Goal: Task Accomplishment & Management: Use online tool/utility

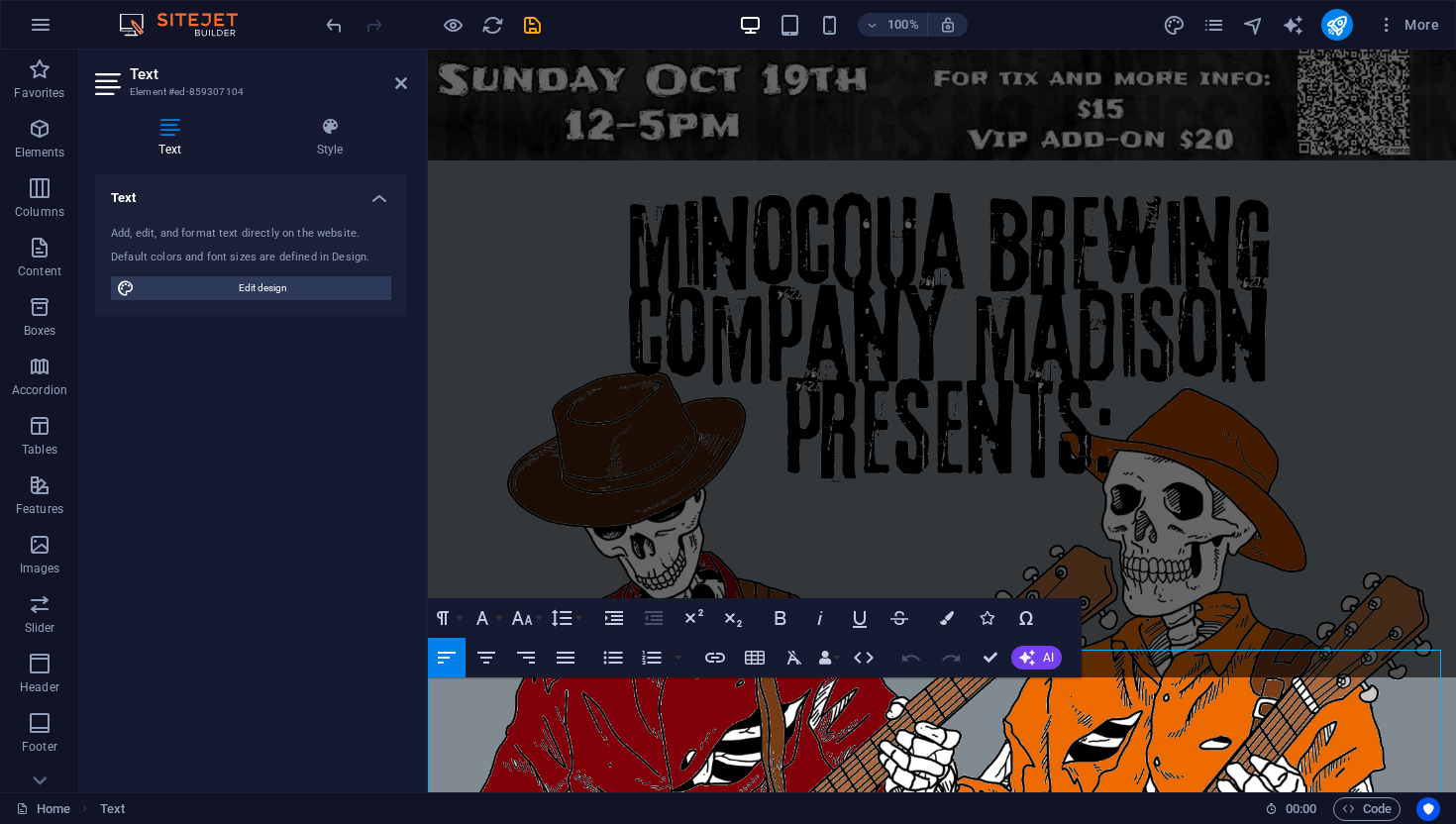
scroll to position [2134, 0]
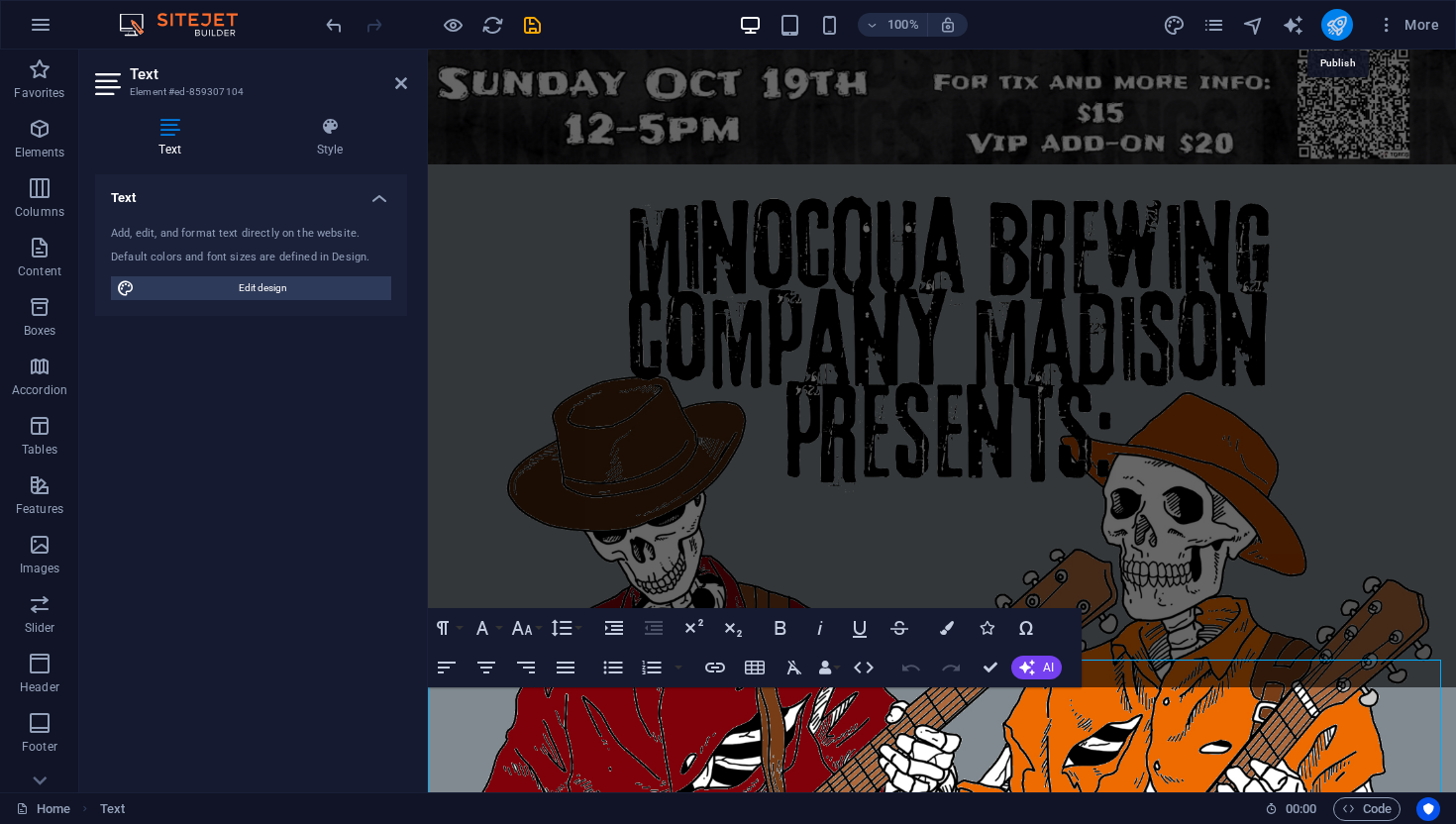
click at [1331, 28] on icon "publish" at bounding box center [1337, 25] width 23 height 23
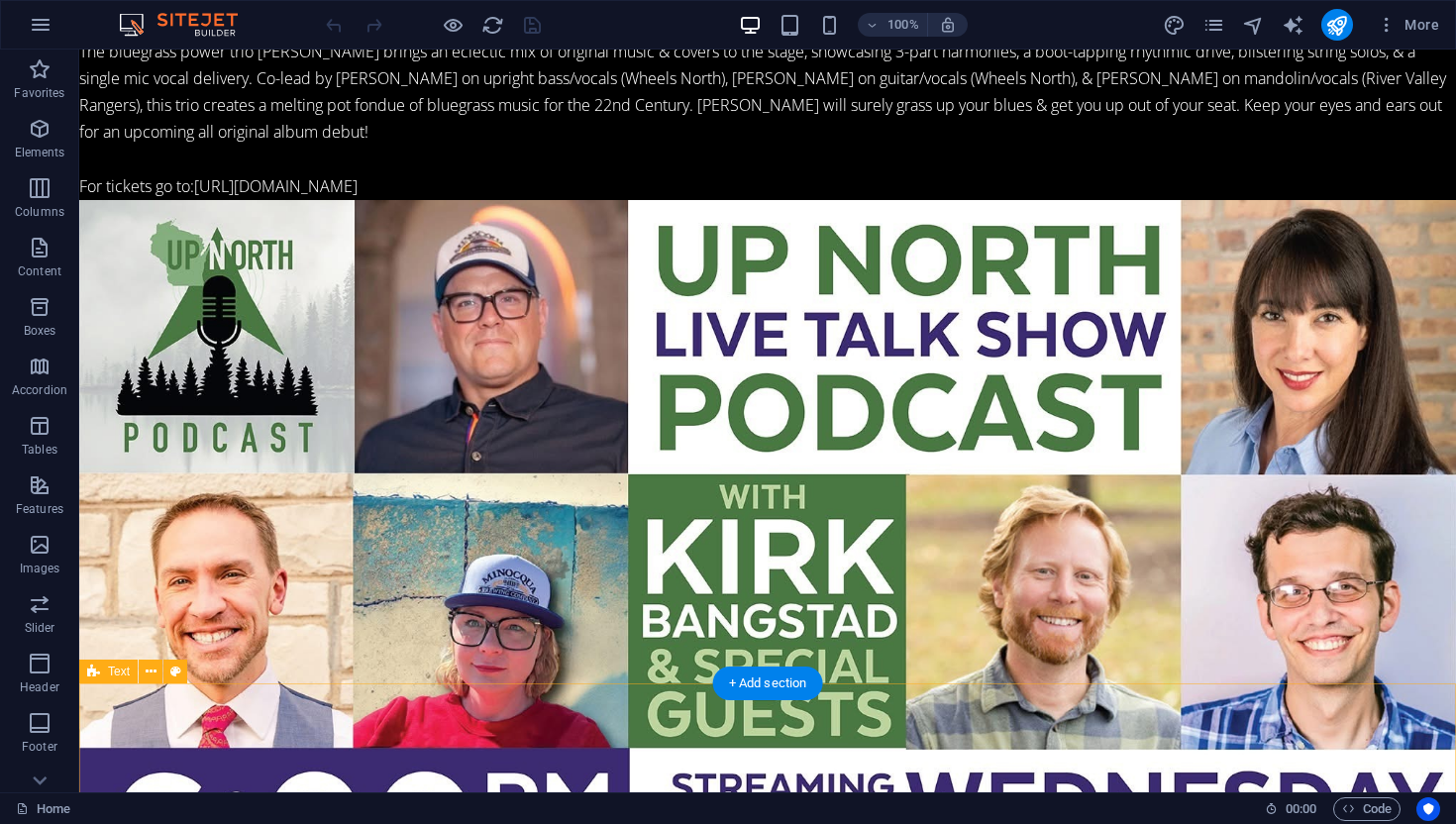
scroll to position [4678, 0]
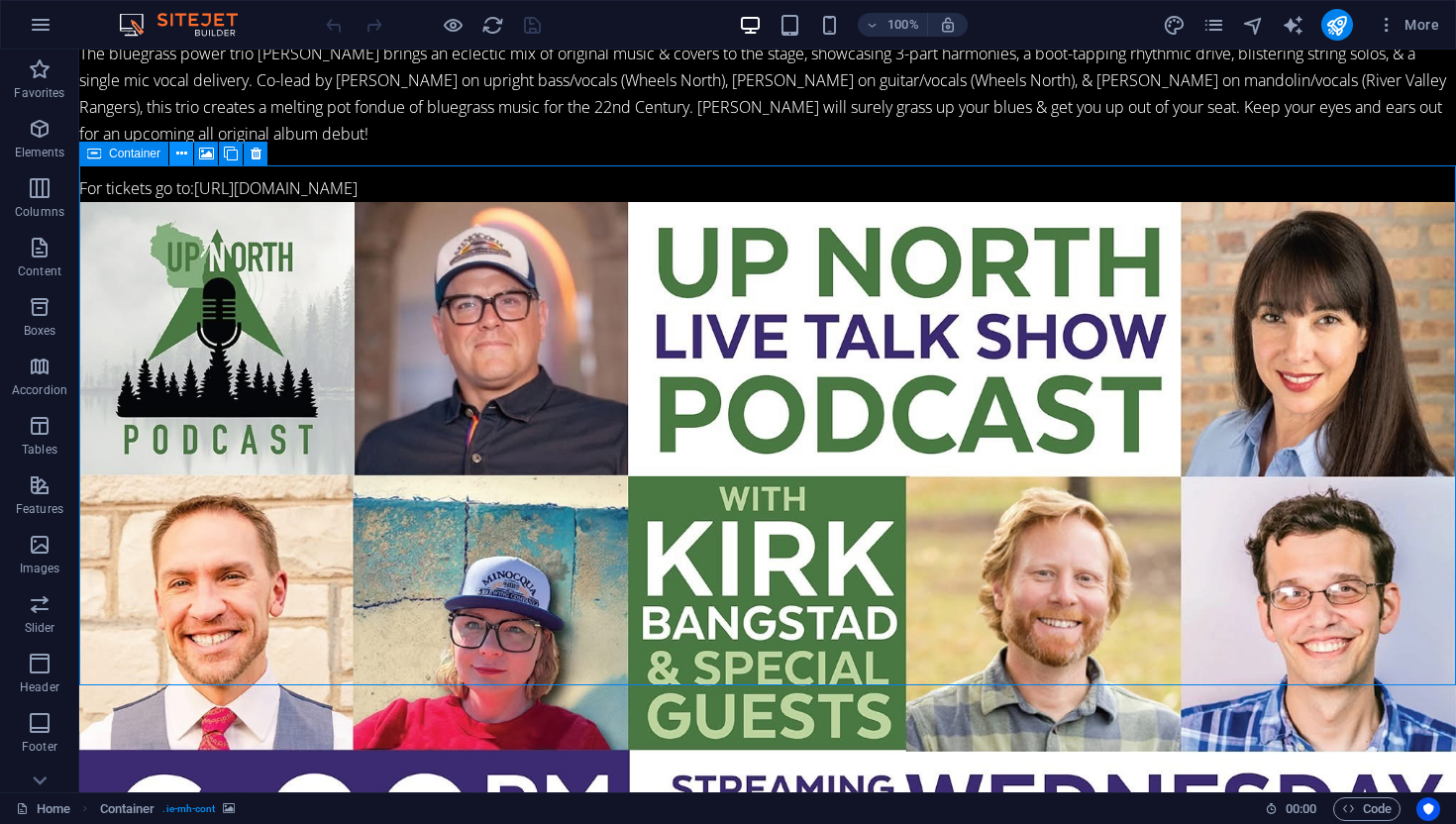
click at [180, 154] on icon at bounding box center [181, 154] width 11 height 21
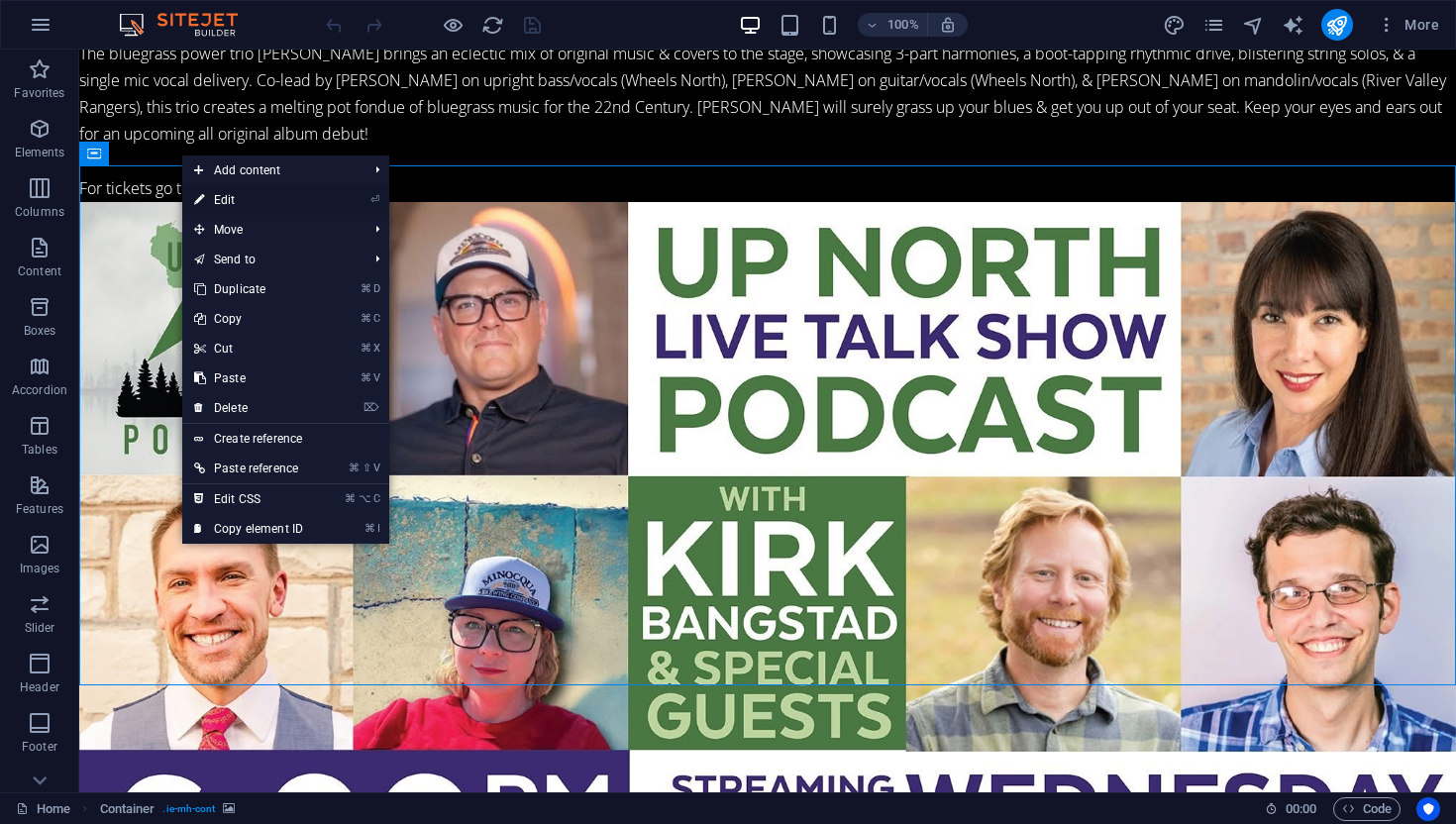
click at [230, 197] on link "⏎ Edit" at bounding box center [248, 200] width 133 height 30
select select "vh"
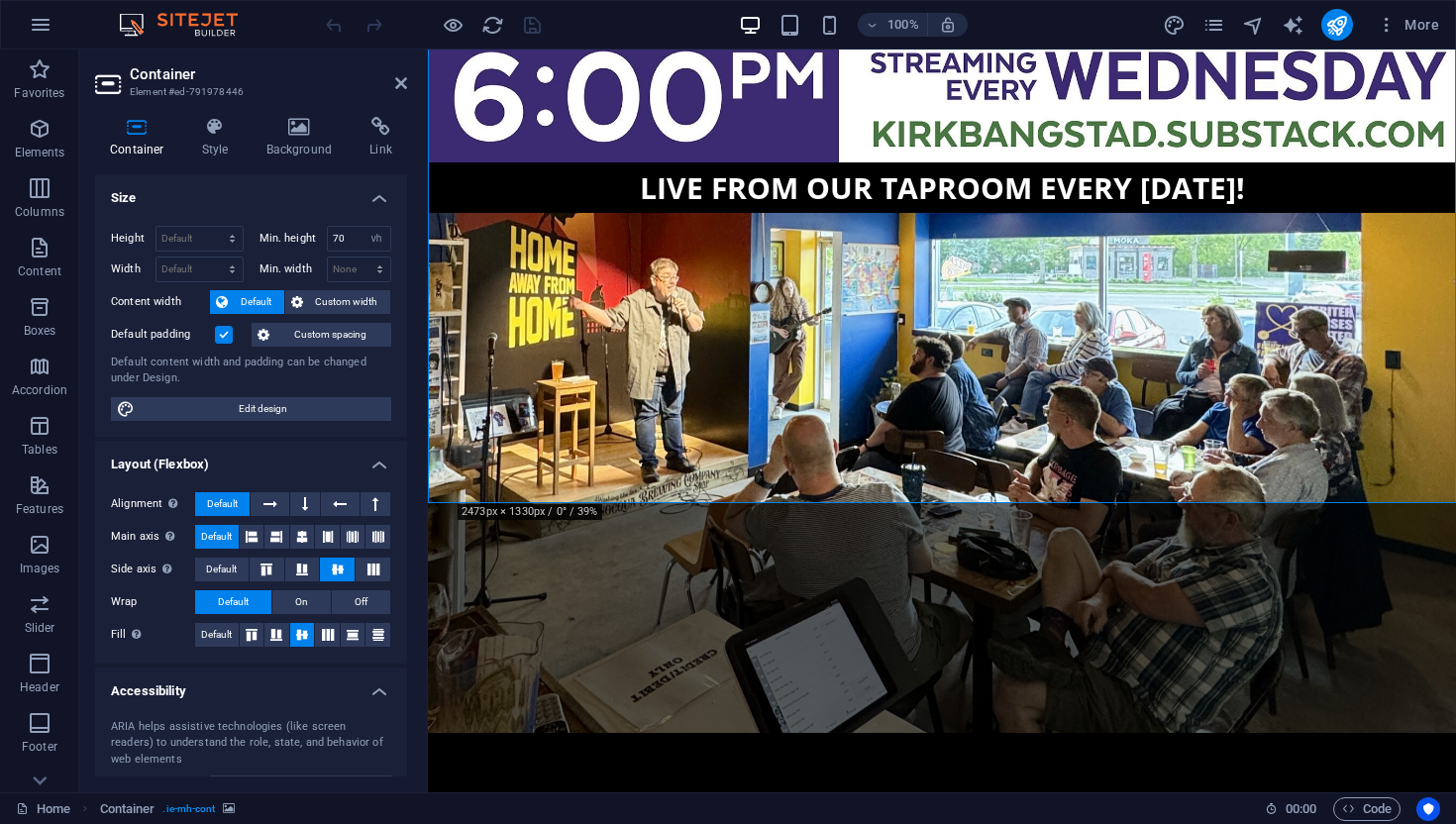
scroll to position [4100, 0]
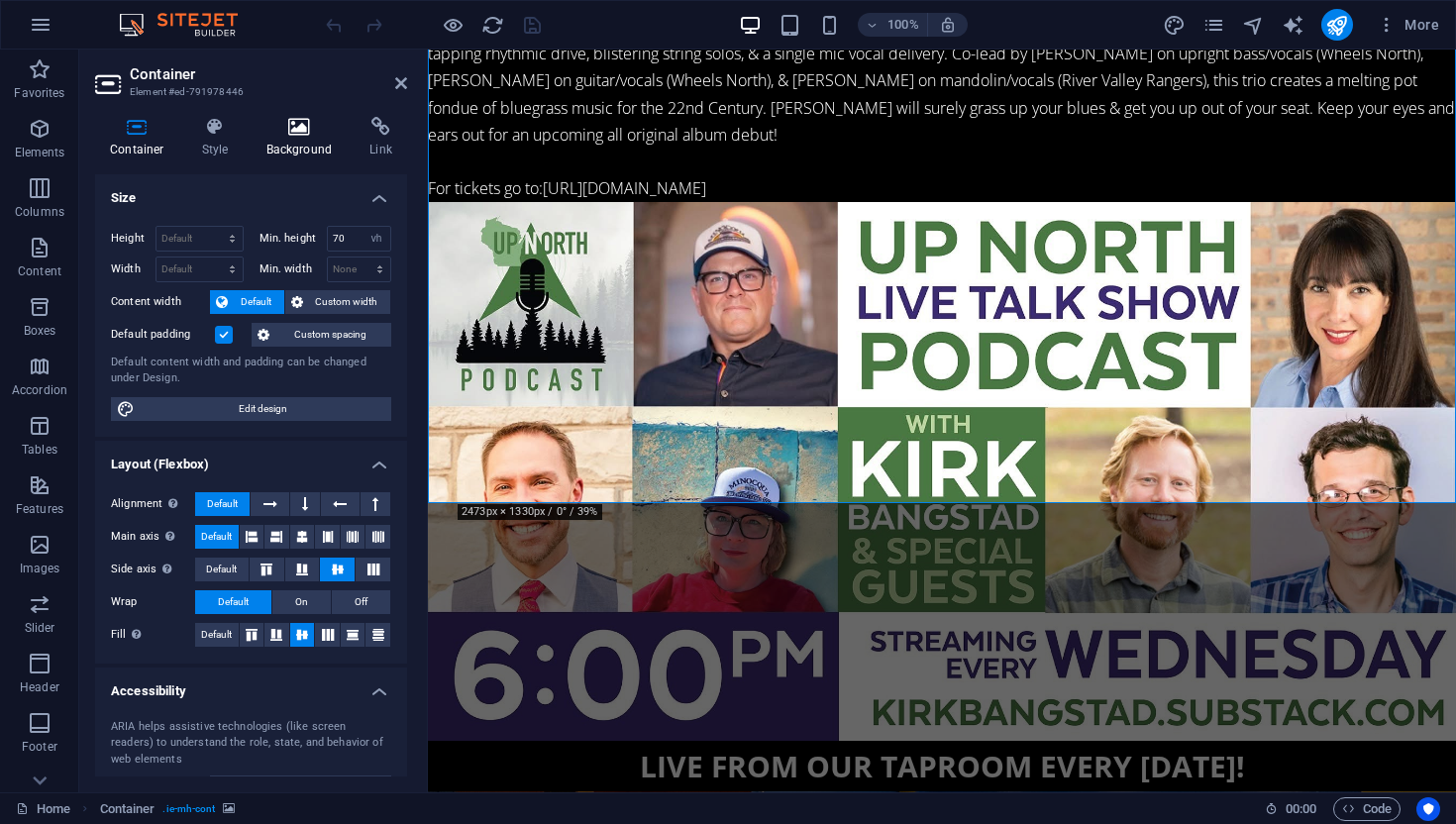
click at [305, 125] on icon at bounding box center [300, 127] width 96 height 20
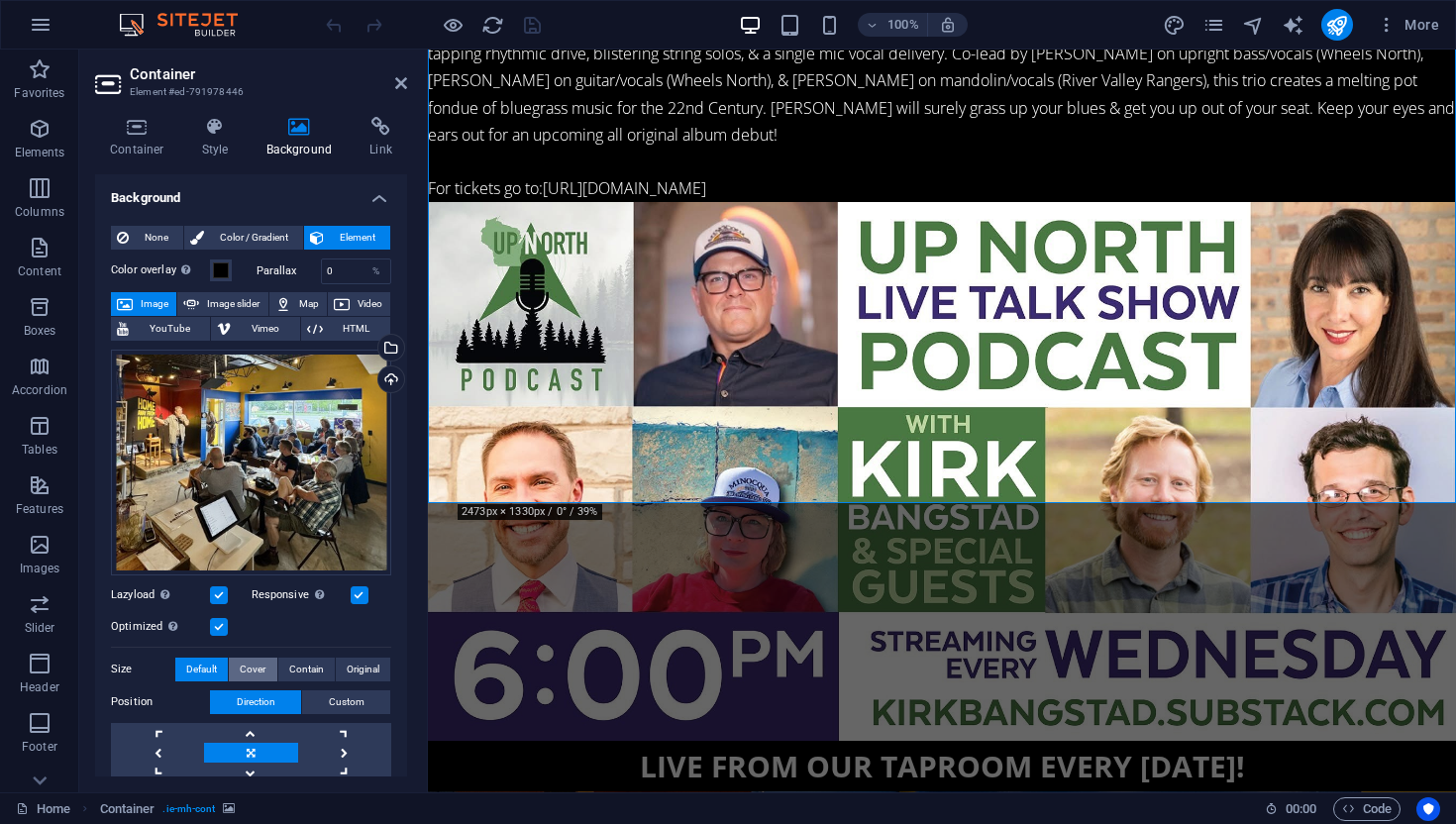
scroll to position [116, 0]
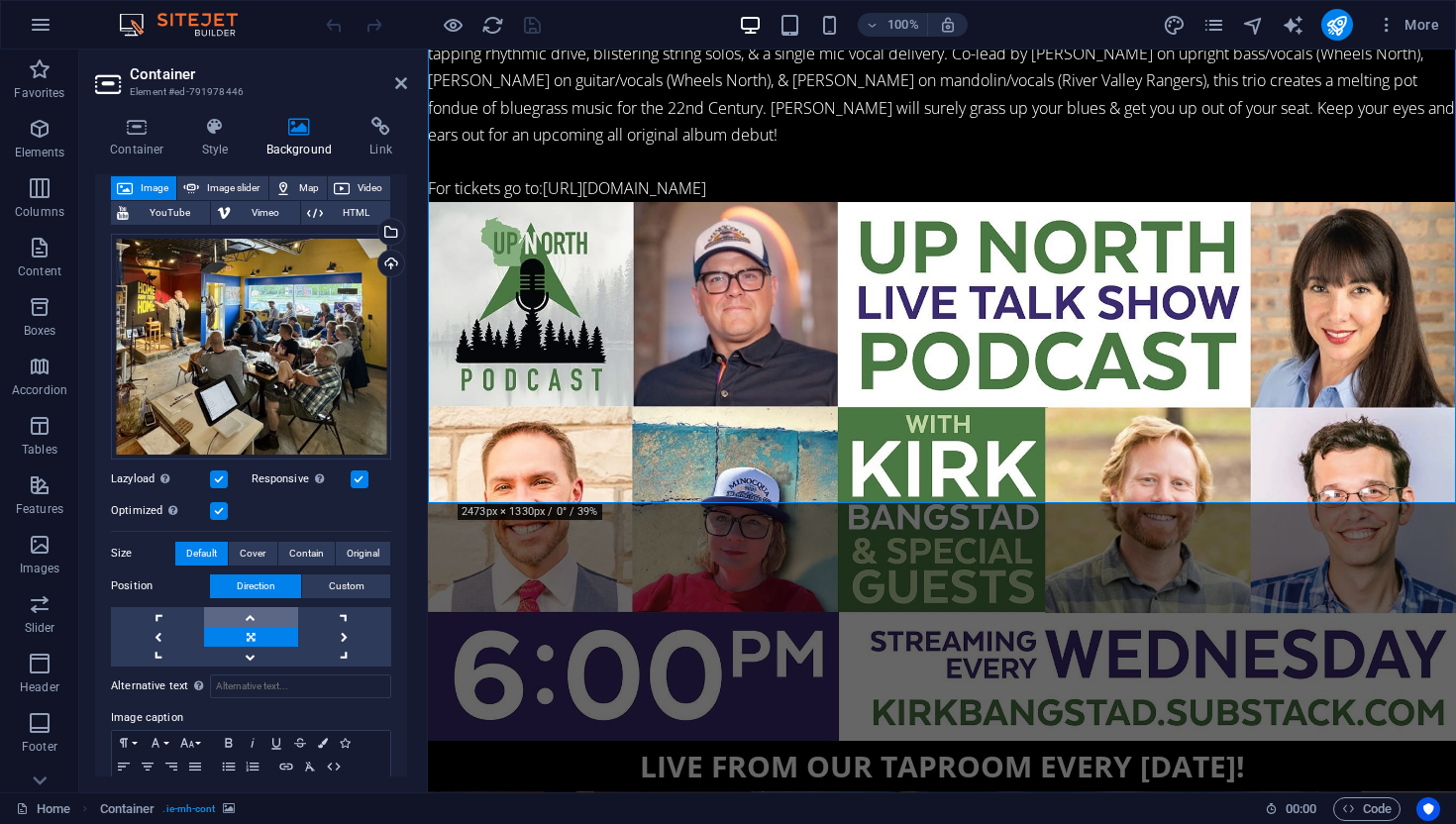
click at [248, 616] on link at bounding box center [250, 617] width 93 height 20
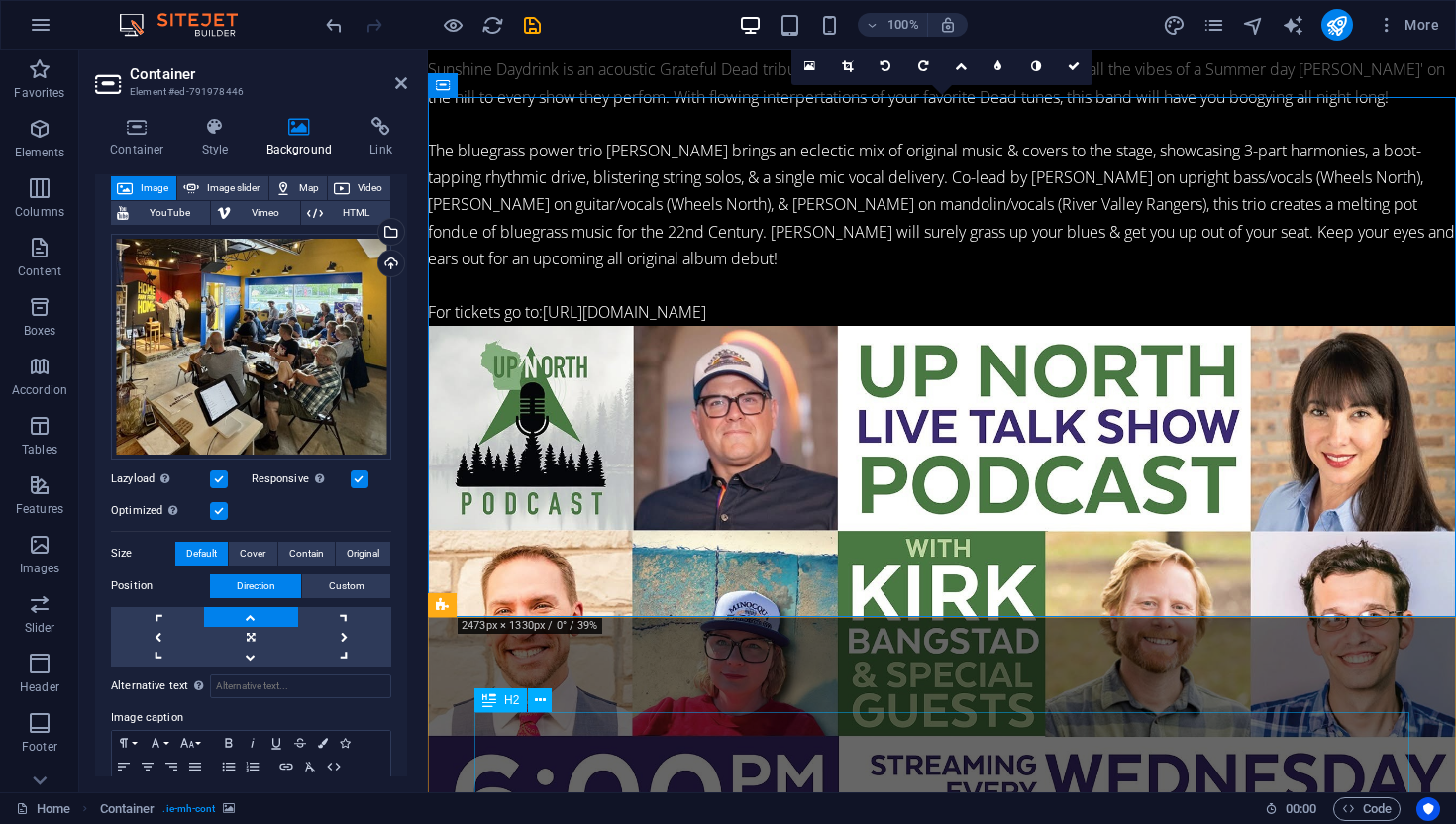
scroll to position [3966, 0]
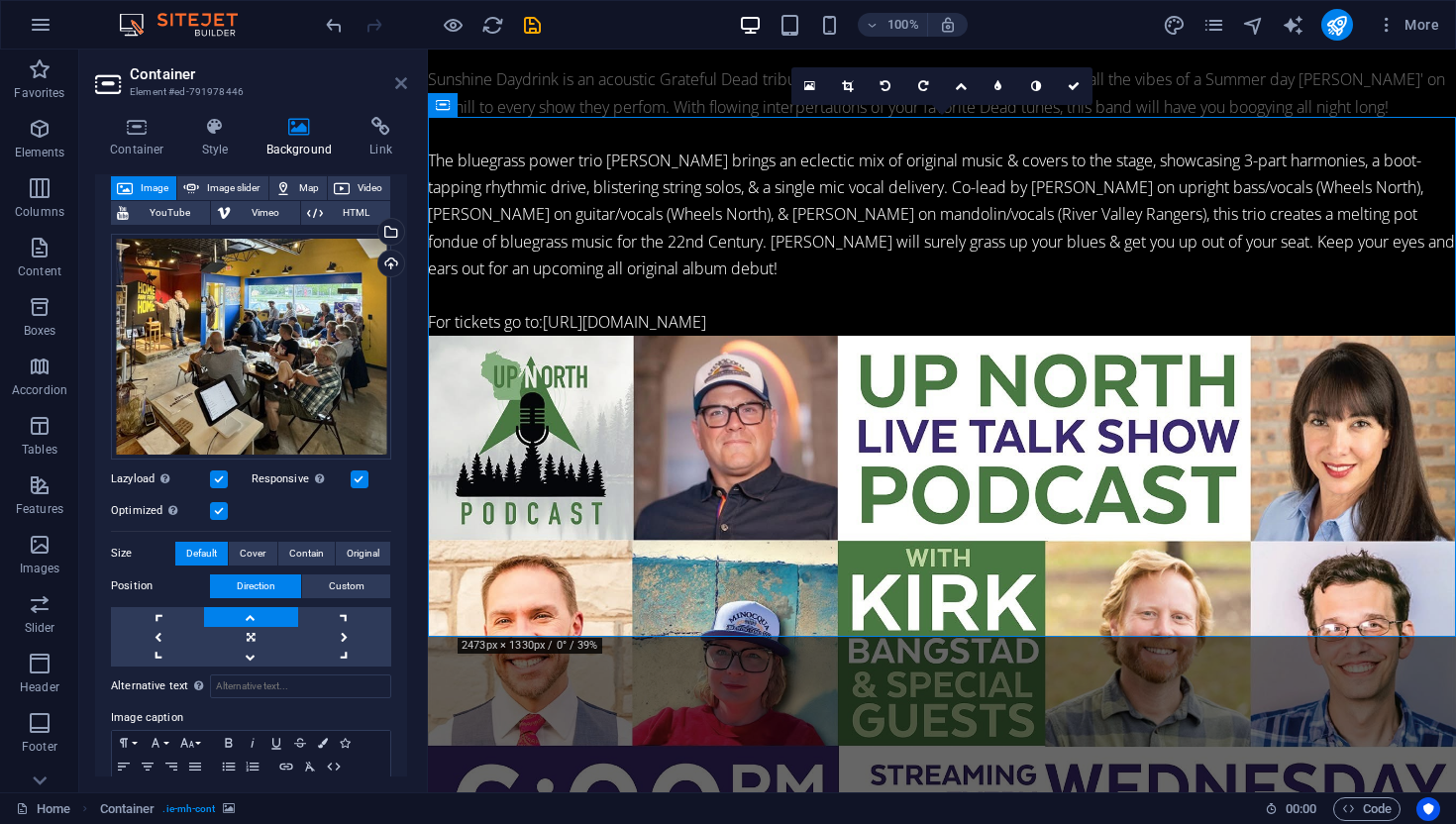
click at [403, 88] on icon at bounding box center [402, 83] width 12 height 16
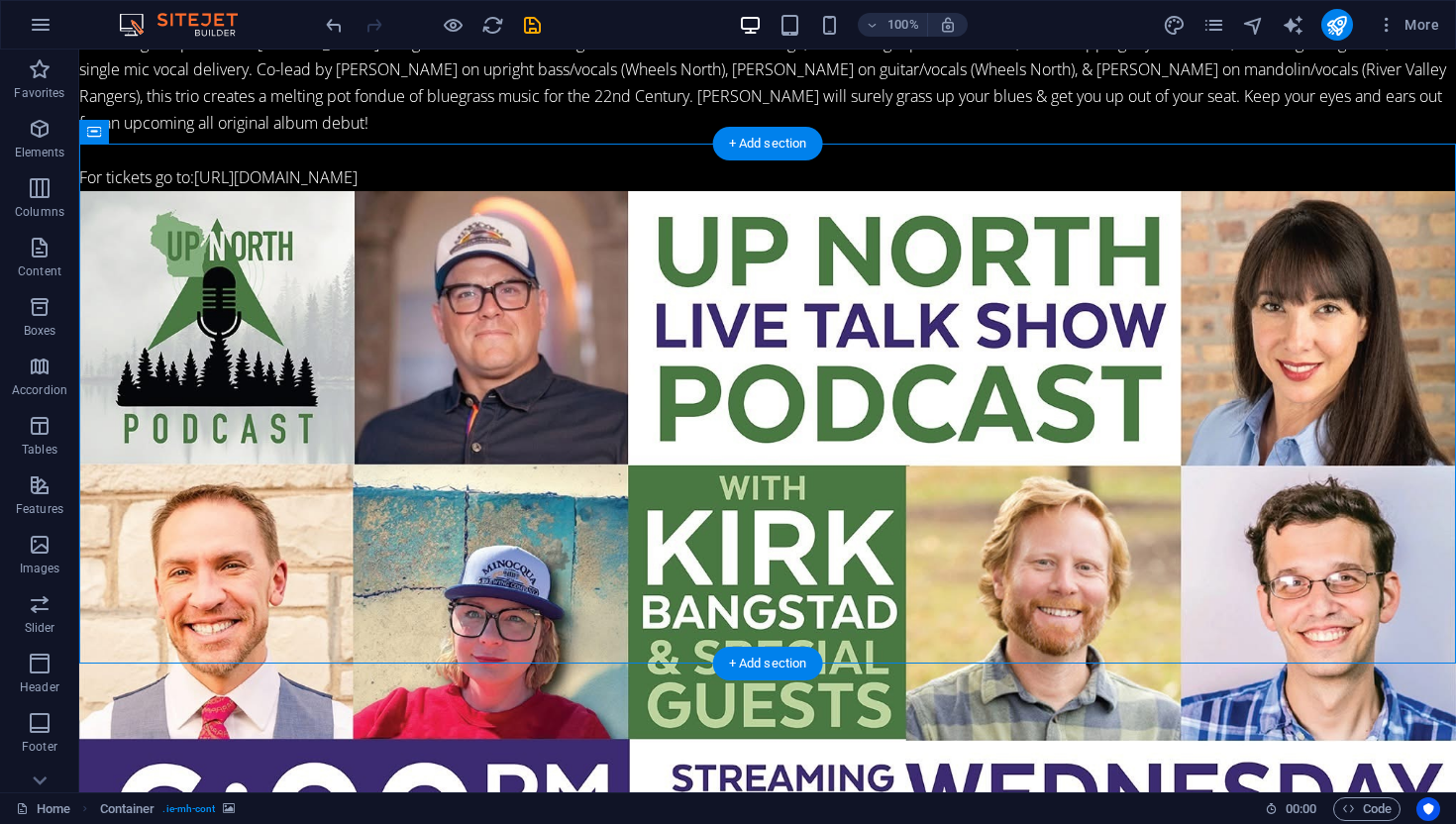
scroll to position [4681, 0]
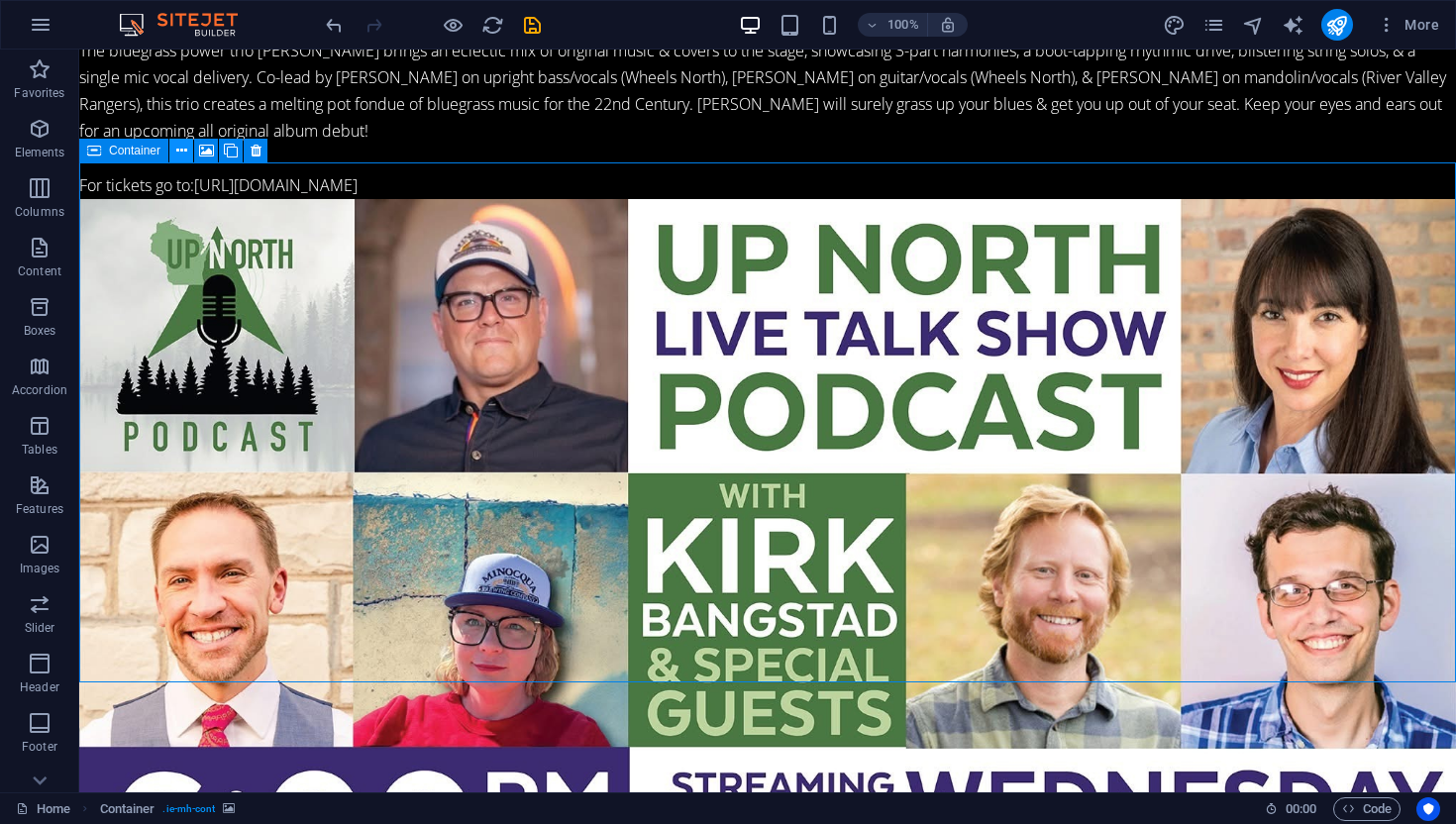
click at [181, 152] on icon at bounding box center [181, 151] width 11 height 21
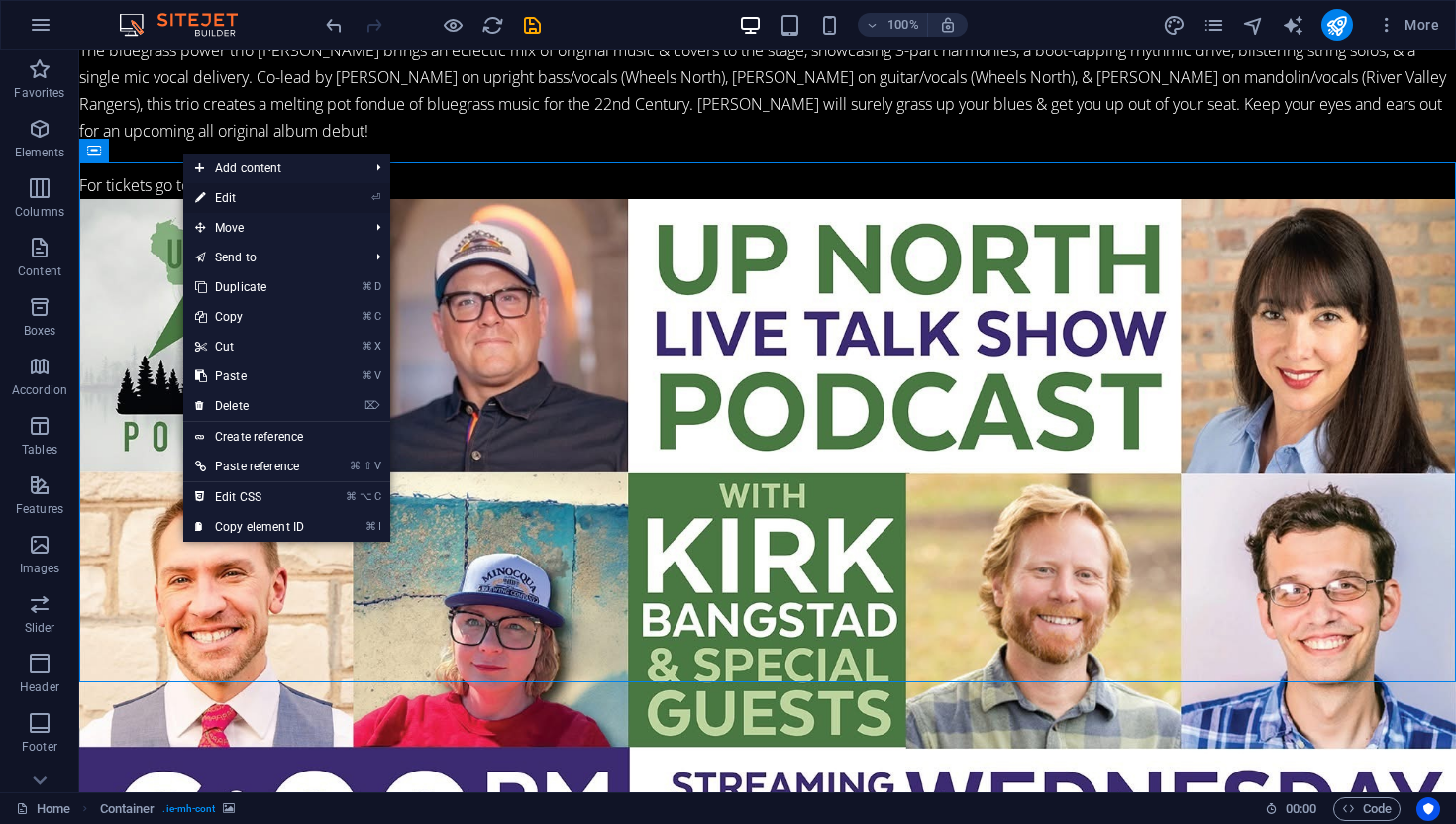
click at [249, 208] on link "⏎ Edit" at bounding box center [249, 198] width 133 height 30
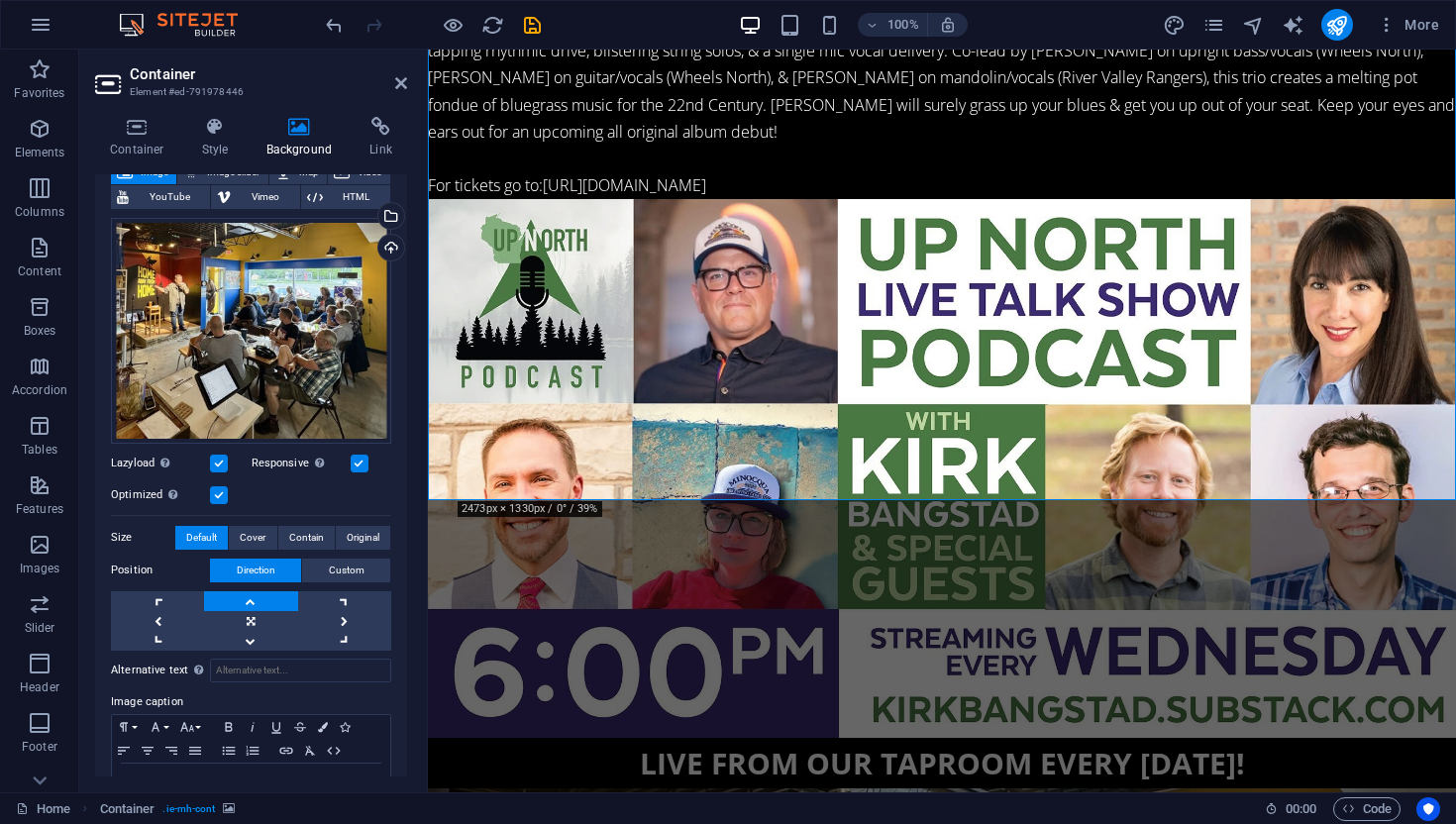
scroll to position [134, 0]
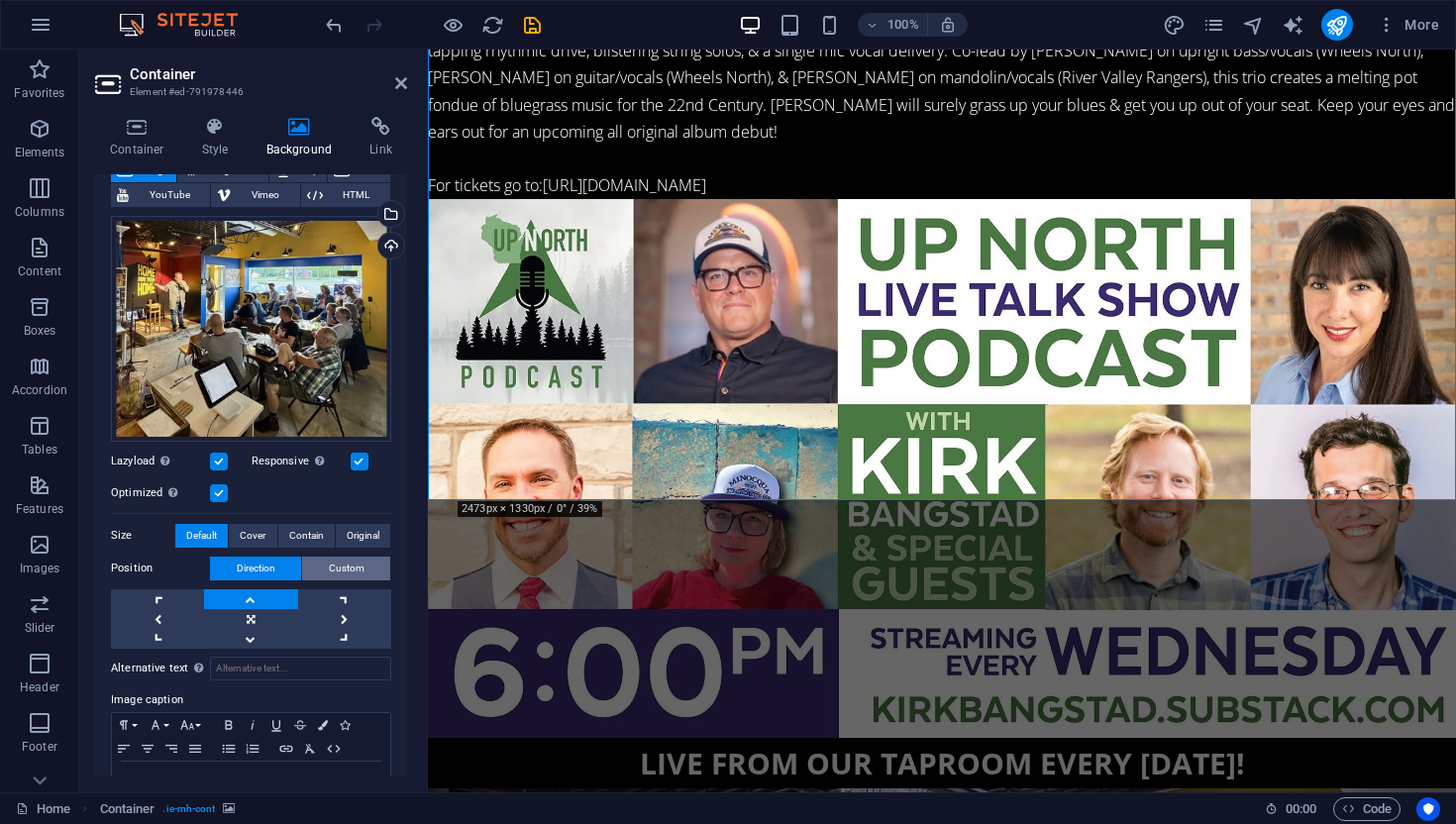
click at [349, 563] on span "Custom" at bounding box center [347, 568] width 36 height 24
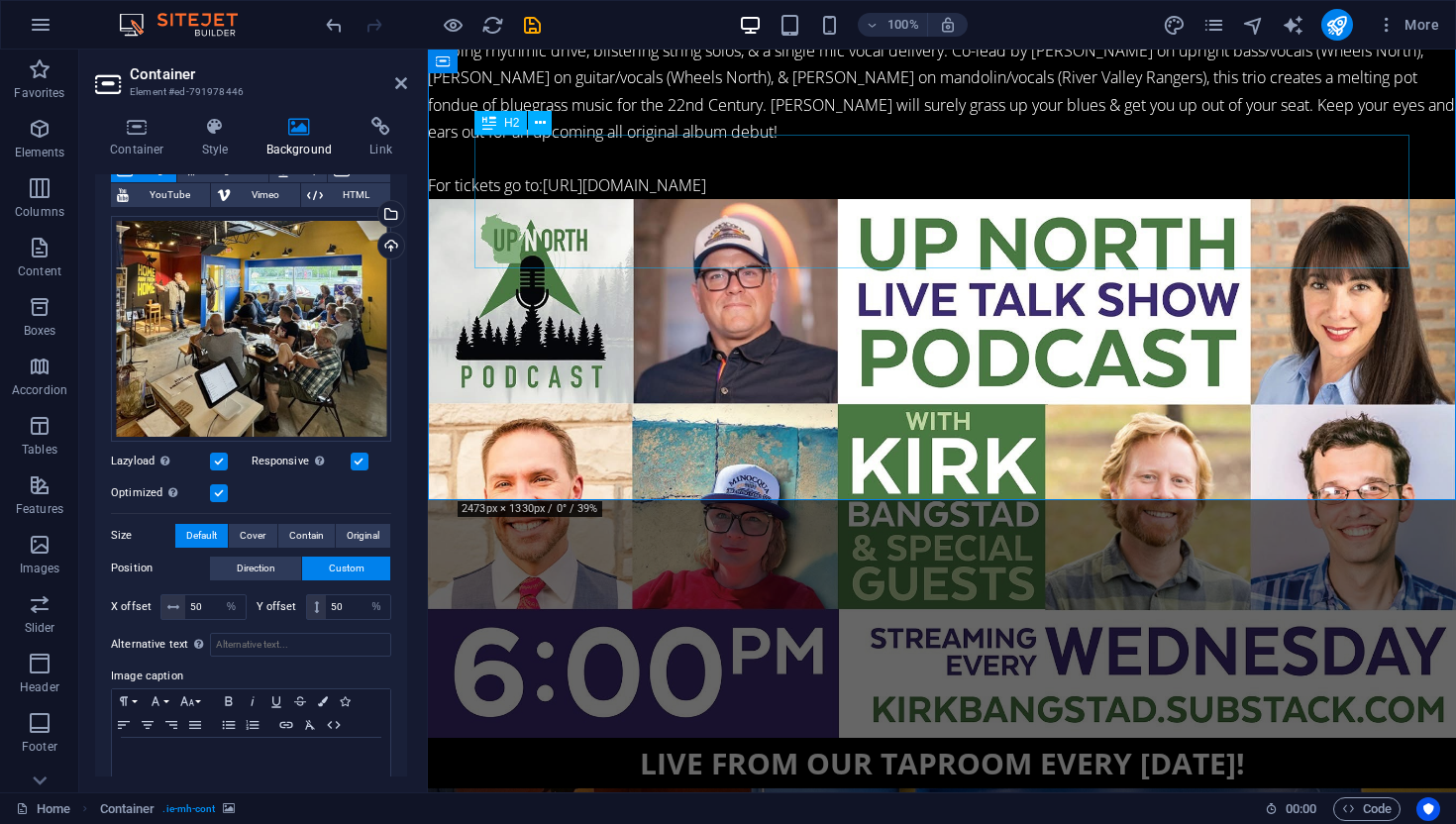
scroll to position [4681, 0]
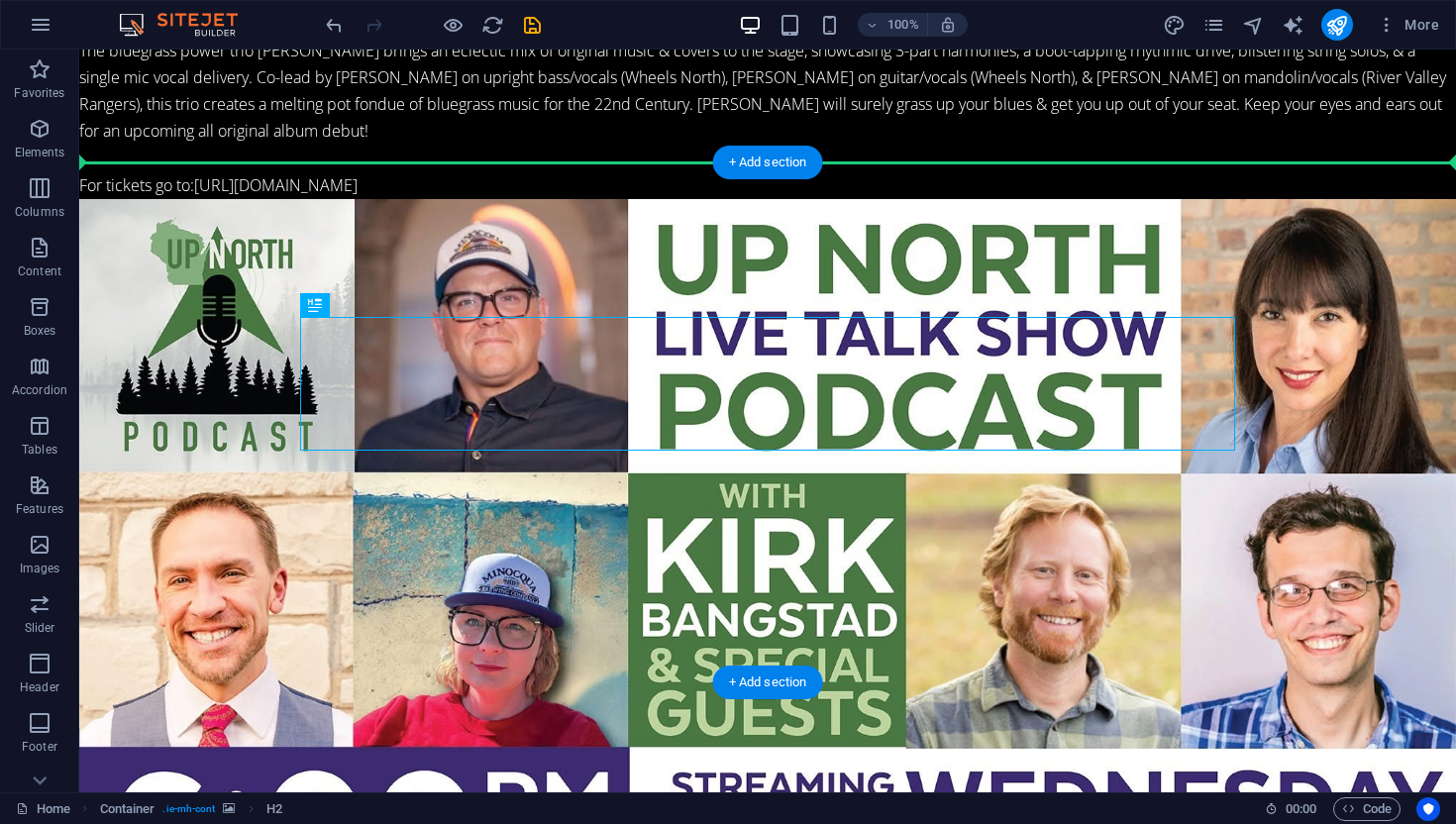
drag, startPoint x: 221, startPoint y: 258, endPoint x: 570, endPoint y: 300, distance: 351.5
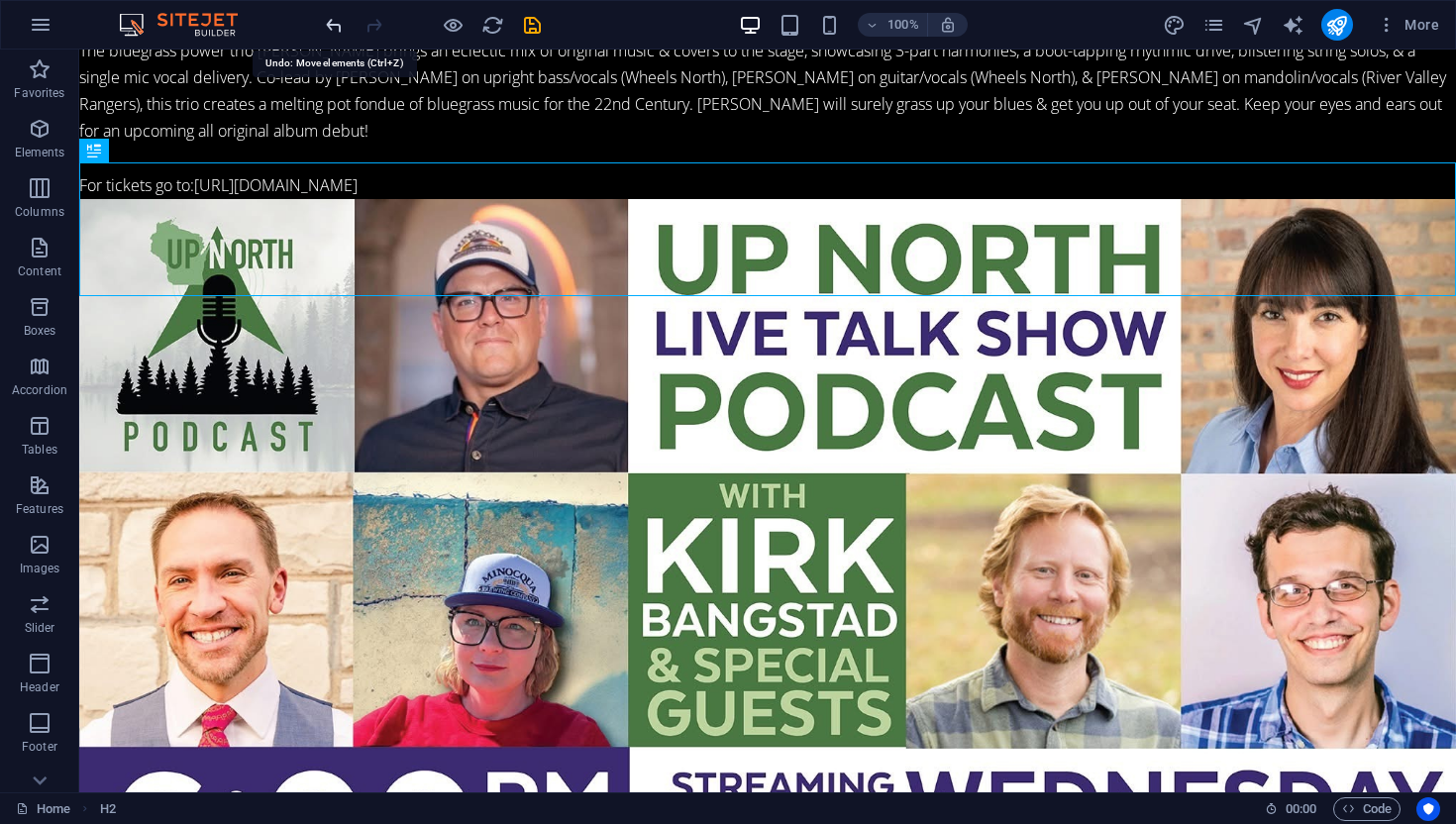
click at [328, 28] on icon "undo" at bounding box center [334, 25] width 23 height 23
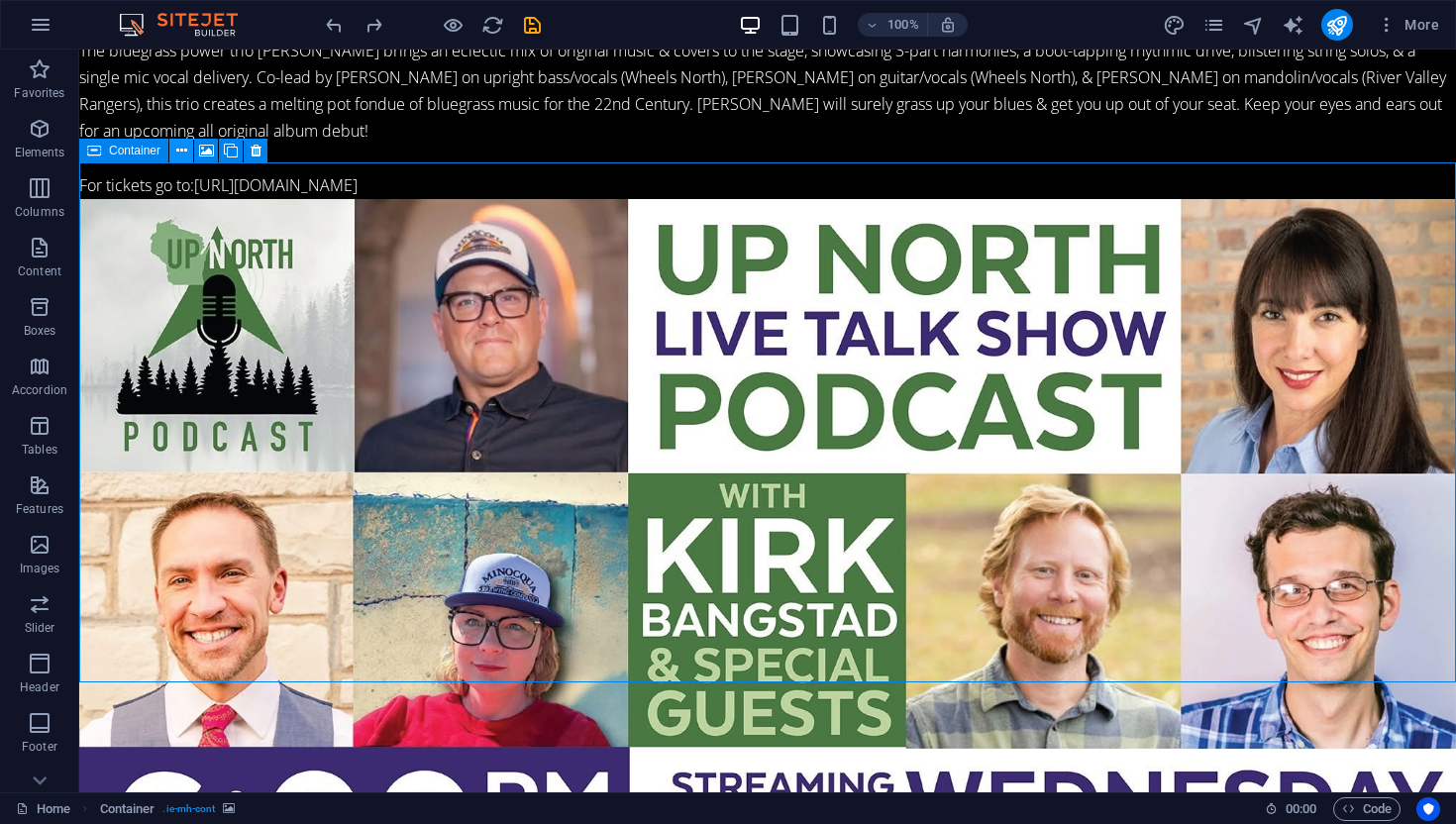
click at [184, 153] on icon at bounding box center [181, 151] width 11 height 21
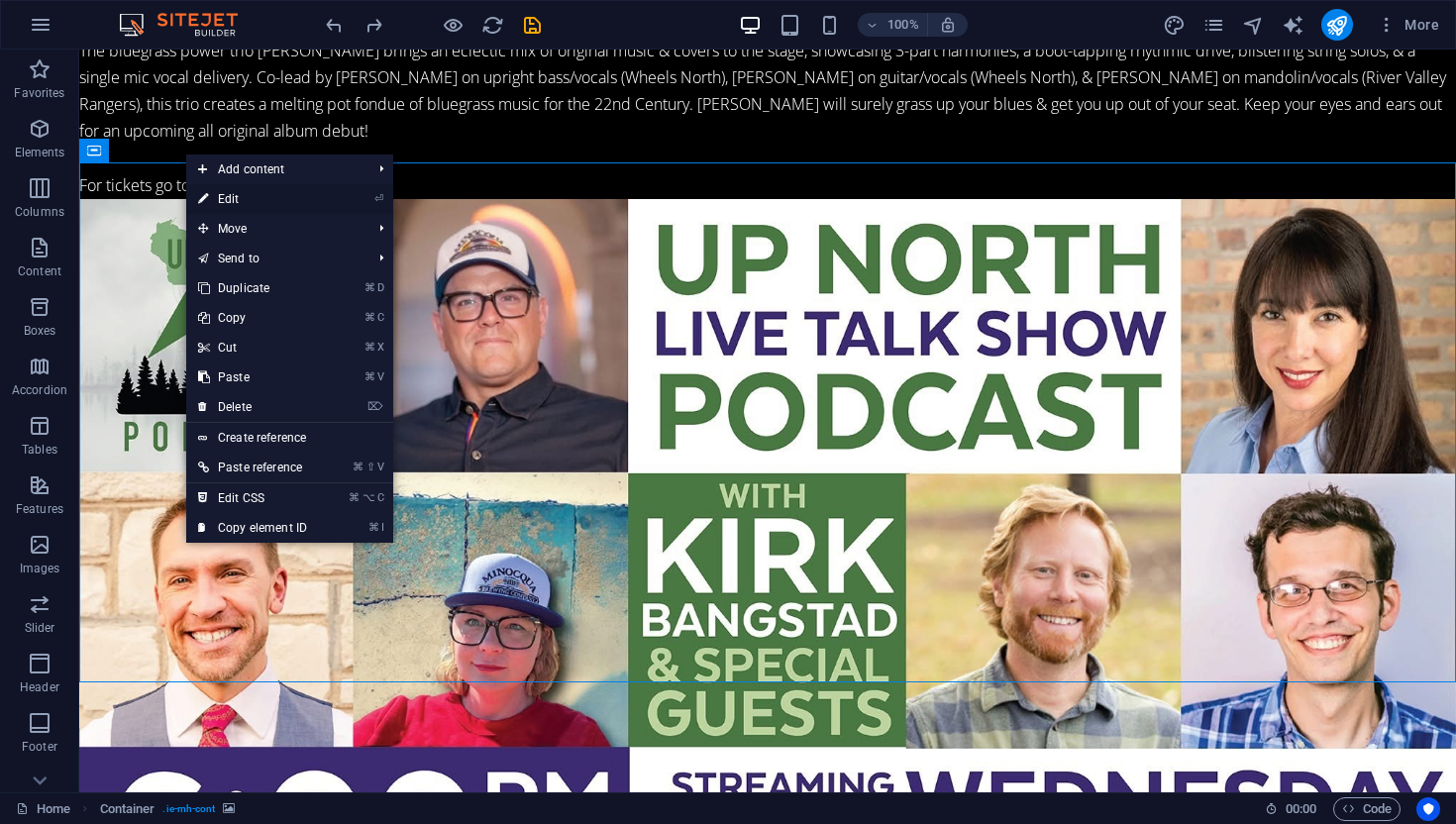
click at [276, 189] on link "⏎ Edit" at bounding box center [252, 199] width 133 height 30
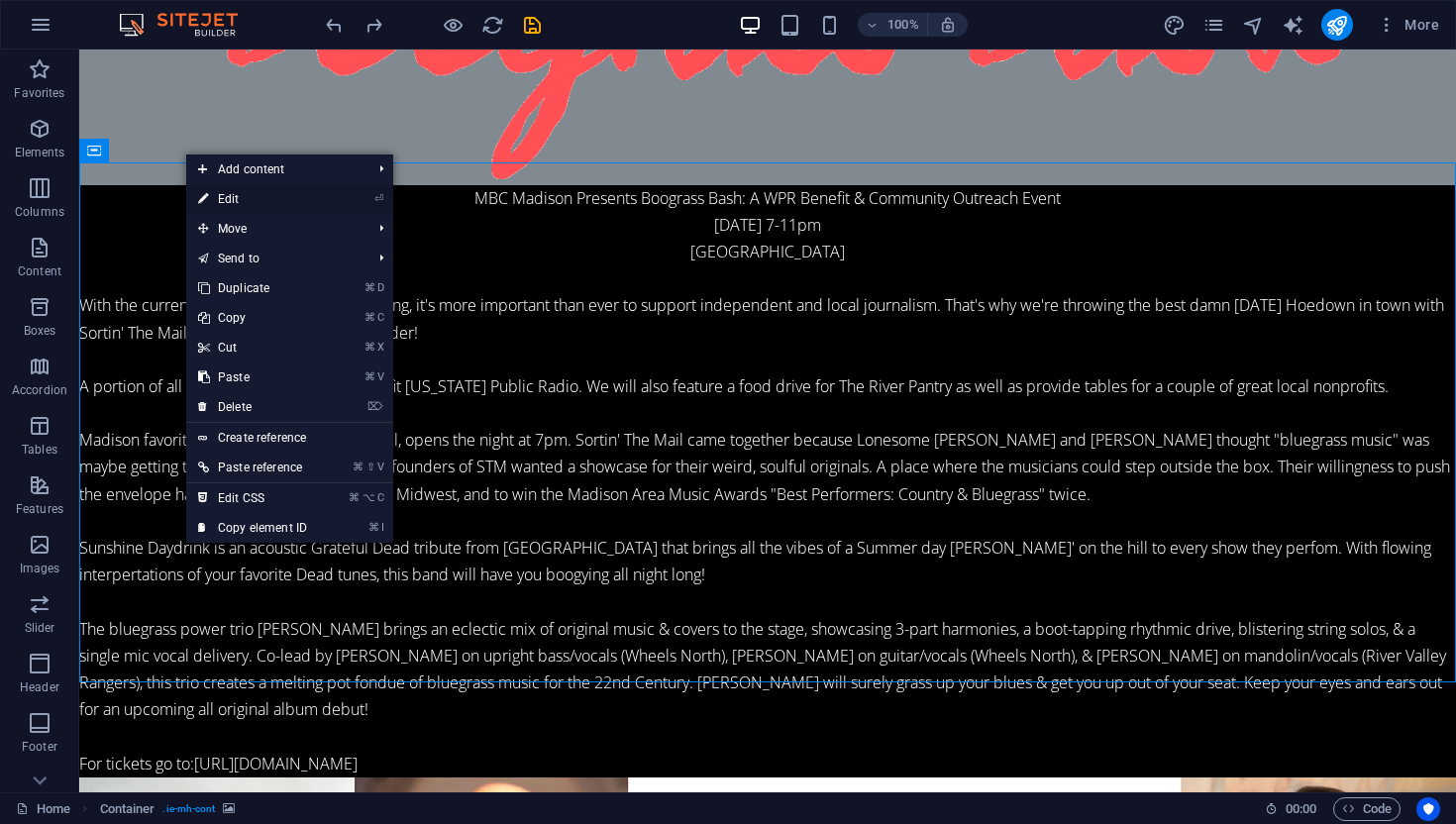
select select "%"
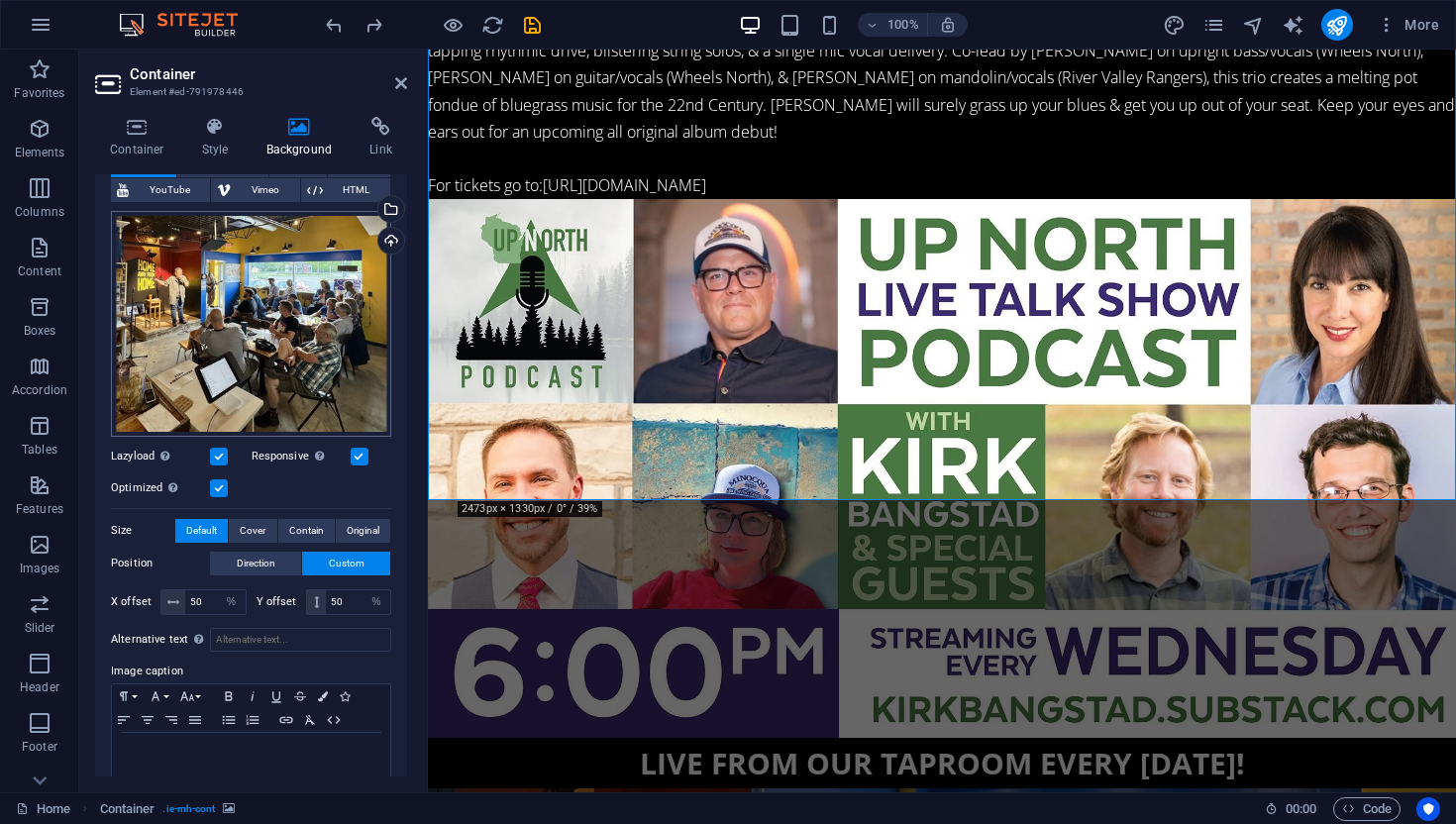
scroll to position [143, 0]
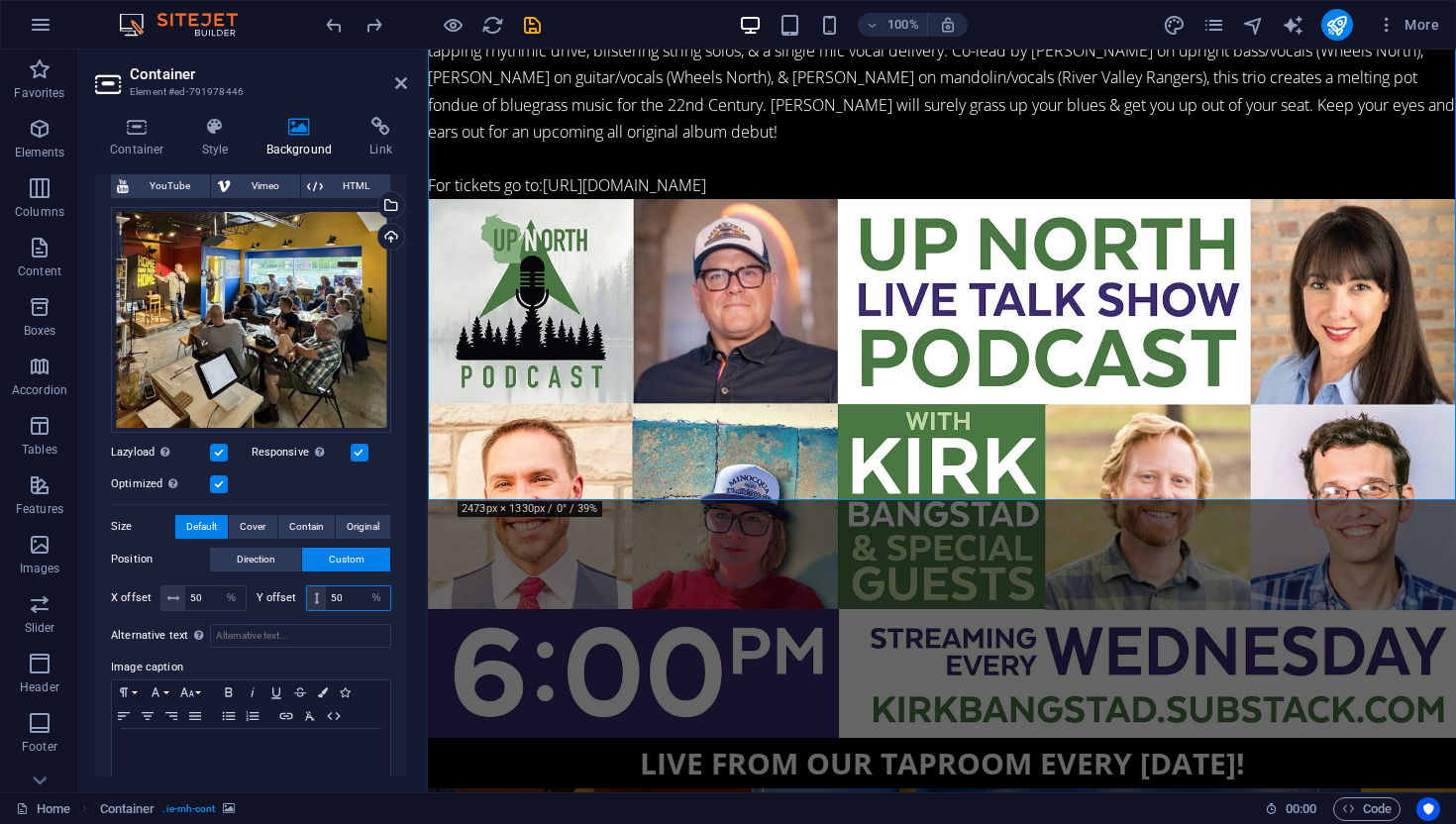
drag, startPoint x: 345, startPoint y: 592, endPoint x: 327, endPoint y: 591, distance: 18.0
click at [327, 591] on input "50" at bounding box center [358, 598] width 64 height 24
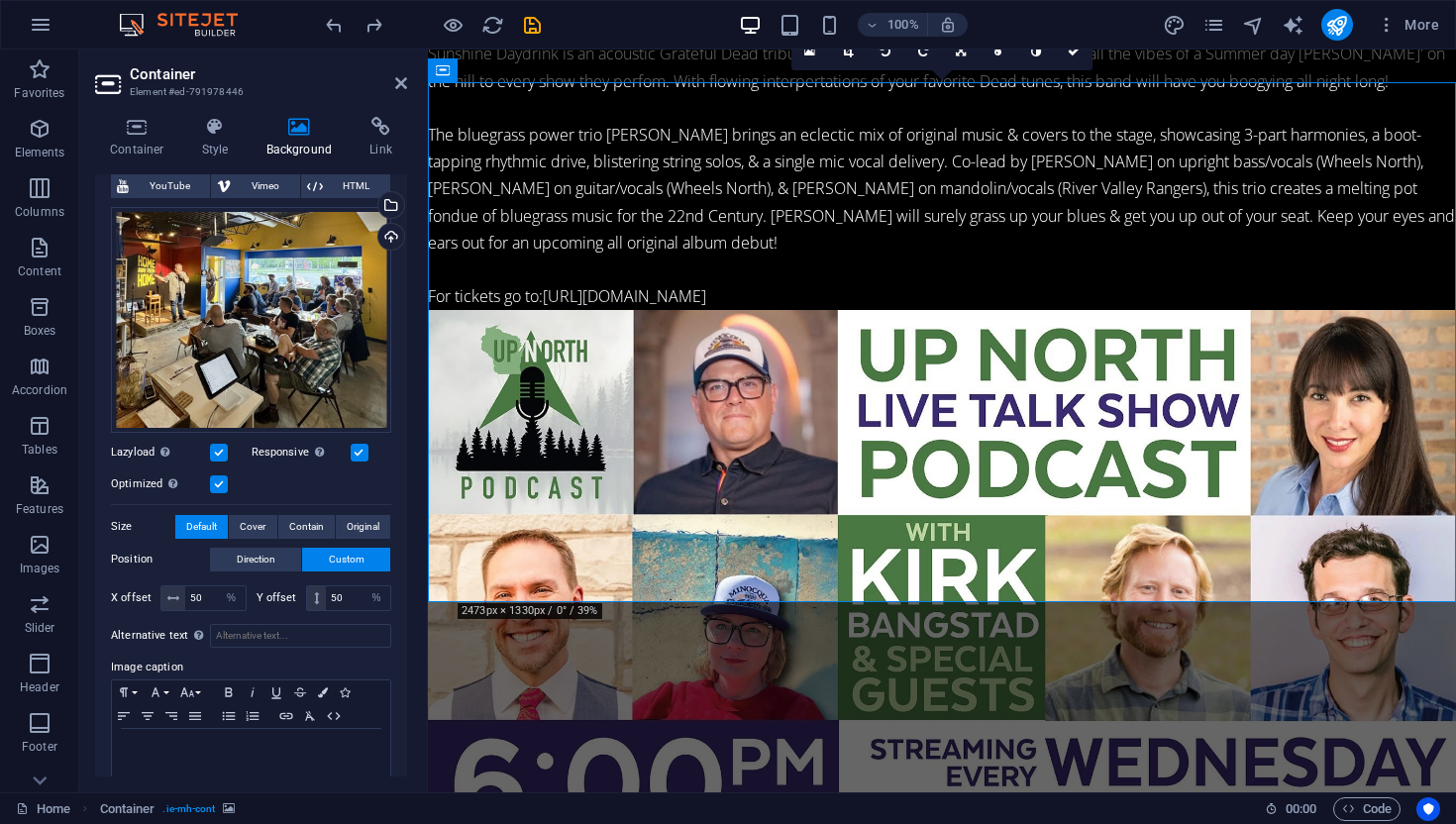
scroll to position [3985, 0]
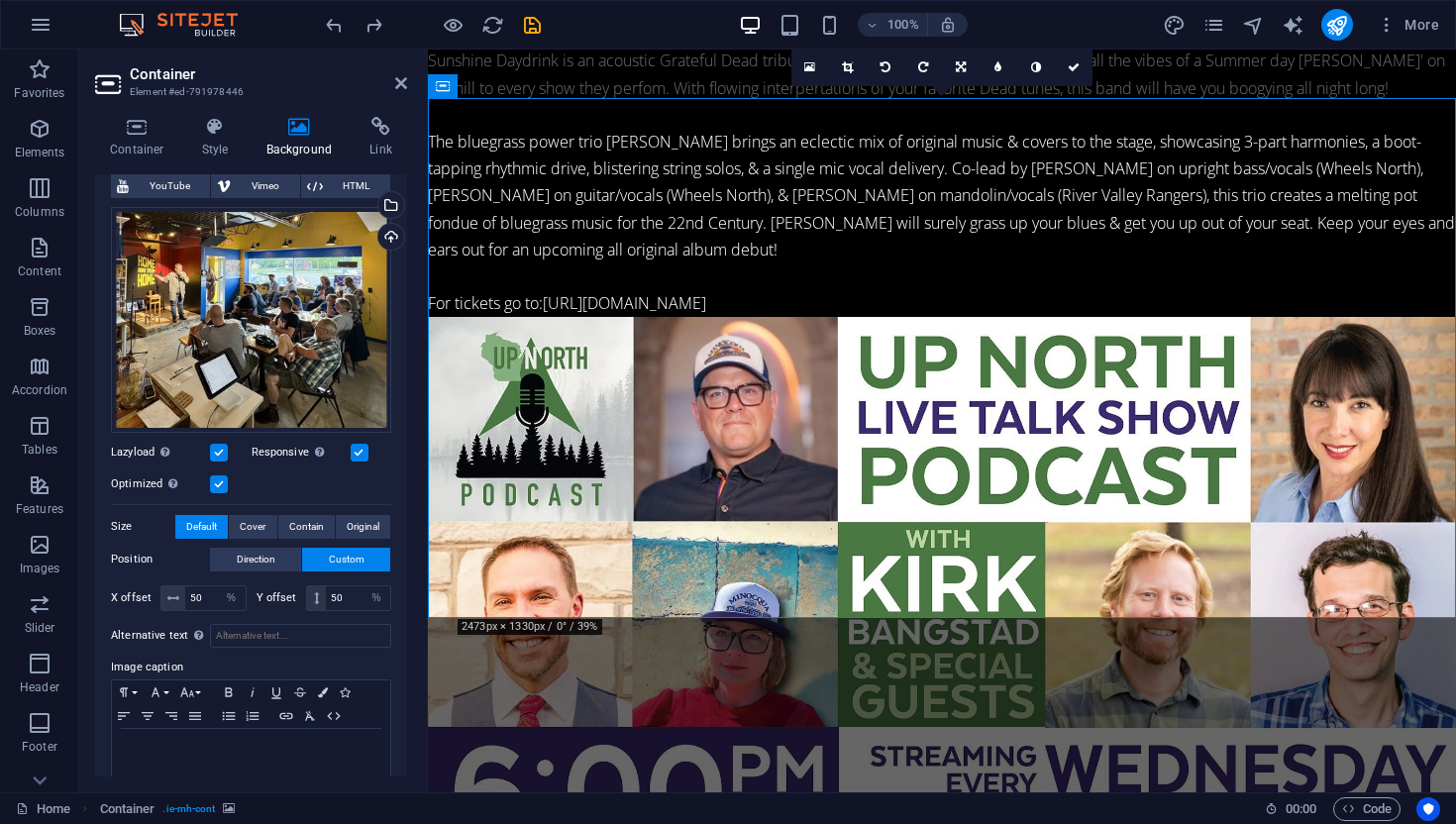
click at [394, 621] on div "None Color / Gradient Element Stretch background to full-width Color overlay Pl…" at bounding box center [251, 436] width 312 height 739
click at [405, 84] on icon at bounding box center [402, 83] width 12 height 16
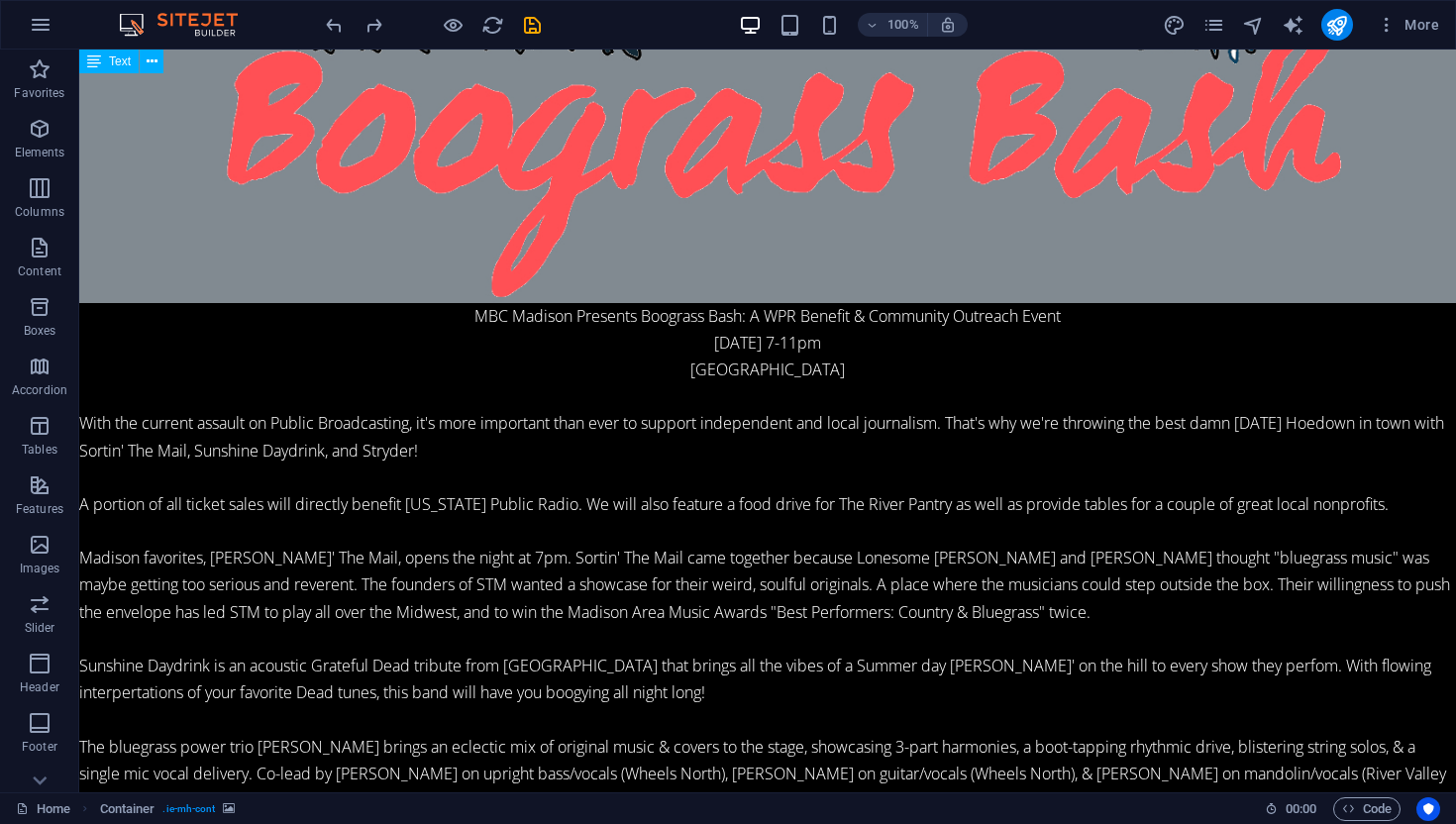
scroll to position [4745, 0]
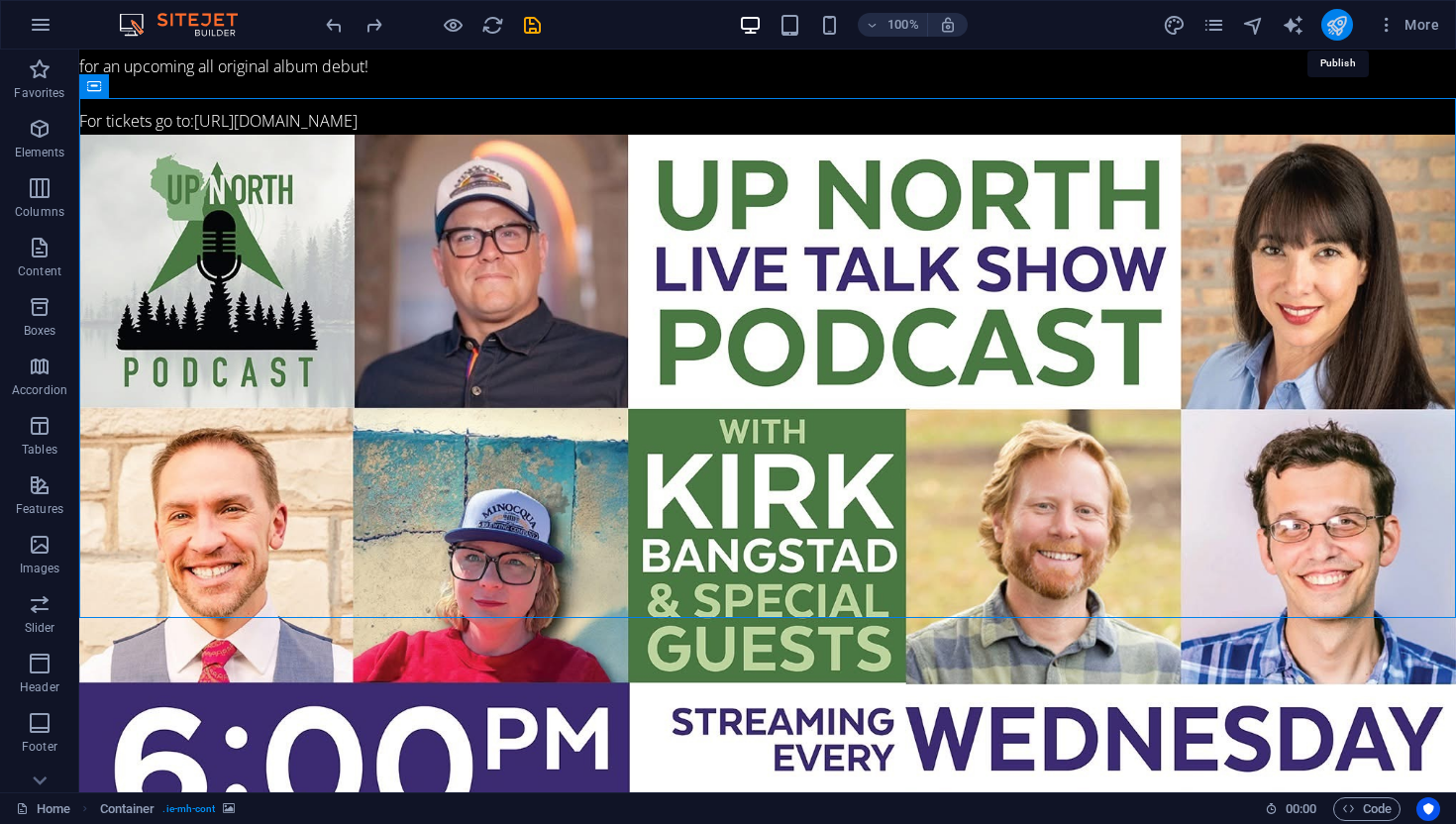
click at [1337, 20] on icon "publish" at bounding box center [1337, 25] width 23 height 23
